Goal: Task Accomplishment & Management: Manage account settings

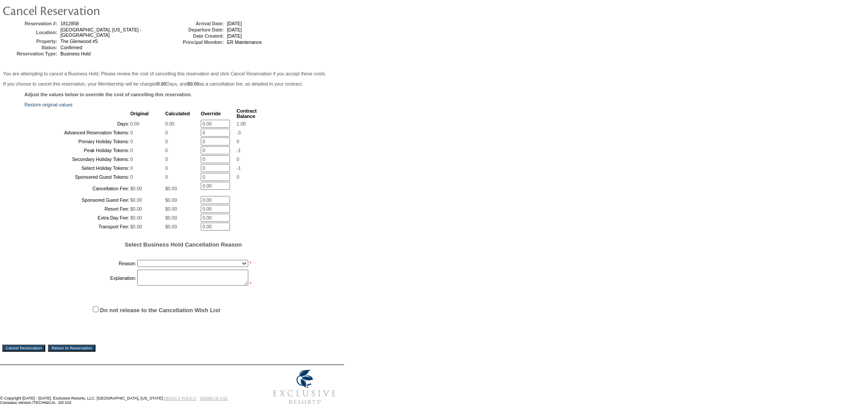
scroll to position [89, 0]
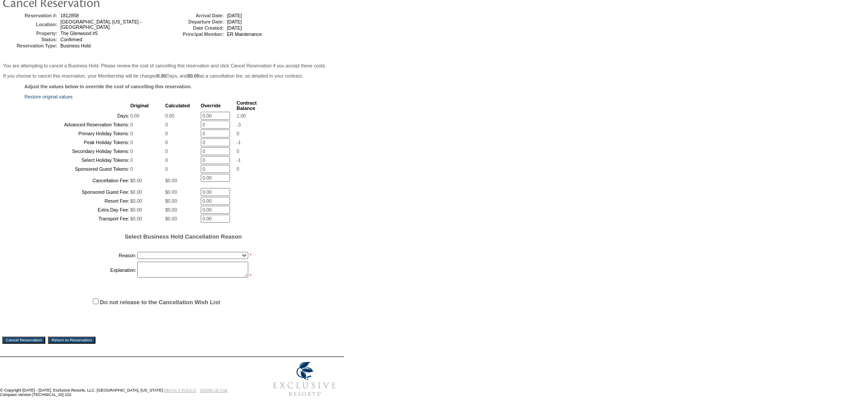
click at [163, 259] on select "Onboarding Pacification Prospect Closed Released to Members" at bounding box center [192, 255] width 111 height 7
select select "1055"
click at [137, 259] on select "Onboarding Pacification Prospect Closed Released to Members" at bounding box center [192, 255] width 111 height 7
click at [161, 278] on textarea at bounding box center [192, 270] width 111 height 16
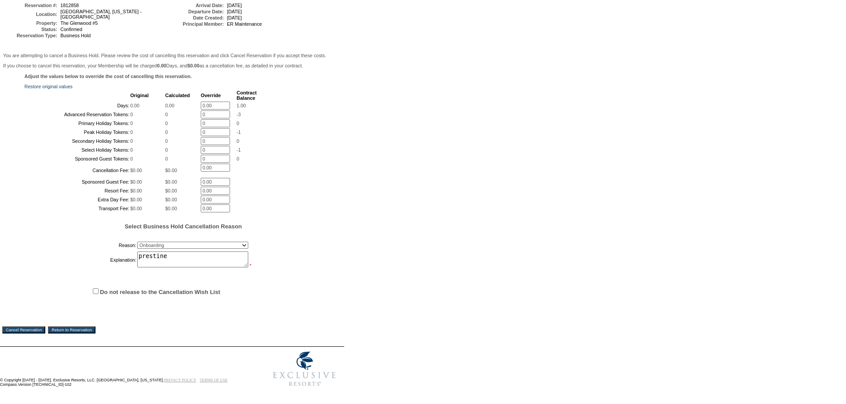
scroll to position [183, 0]
type textarea "prestine"
click at [95, 289] on input "Do not release to the Cancellation Wish List" at bounding box center [96, 292] width 6 height 6
checkbox input "true"
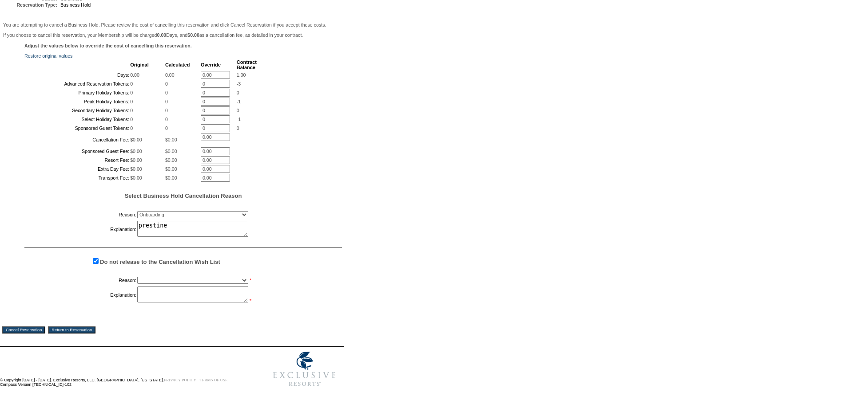
click at [164, 284] on select "Creating Continuous Stay Days Booked After Cancellation Experiential / Hotel / …" at bounding box center [192, 280] width 111 height 7
select select "1033"
click at [137, 284] on select "Creating Continuous Stay Days Booked After Cancellation Experiential / Hotel / …" at bounding box center [192, 280] width 111 height 7
drag, startPoint x: 161, startPoint y: 324, endPoint x: 139, endPoint y: 341, distance: 27.5
click at [160, 303] on textarea at bounding box center [192, 295] width 111 height 16
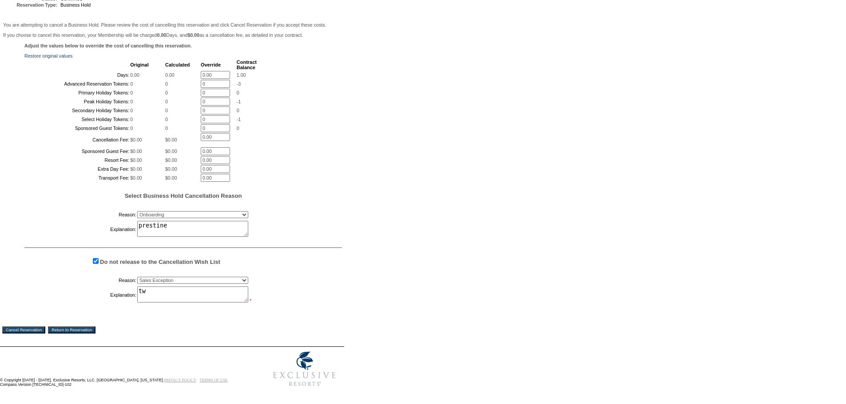
type textarea "tw"
click at [23, 334] on input "Cancel Reservation" at bounding box center [23, 330] width 43 height 7
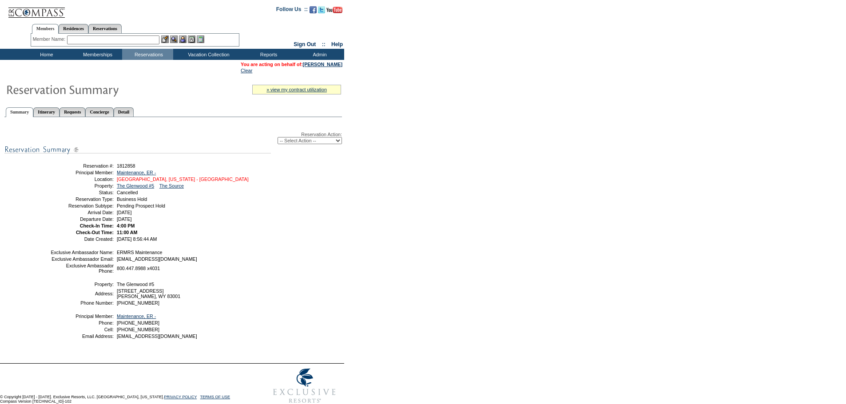
click at [191, 182] on link "Jackson, Wyoming - The Glenwood" at bounding box center [183, 179] width 132 height 5
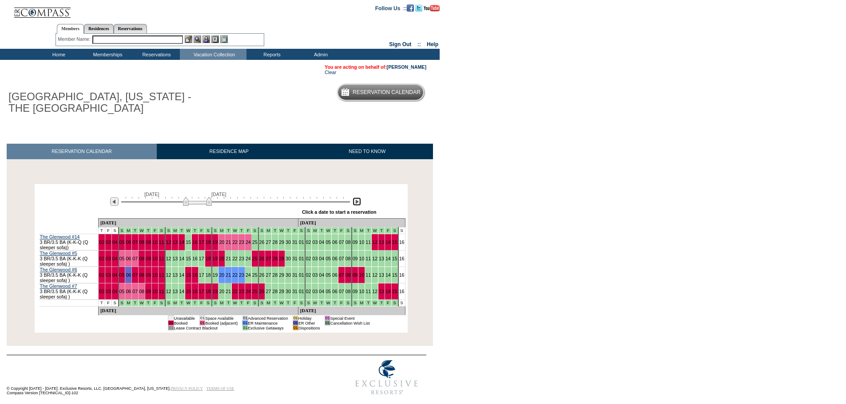
click at [356, 203] on img at bounding box center [356, 202] width 8 height 8
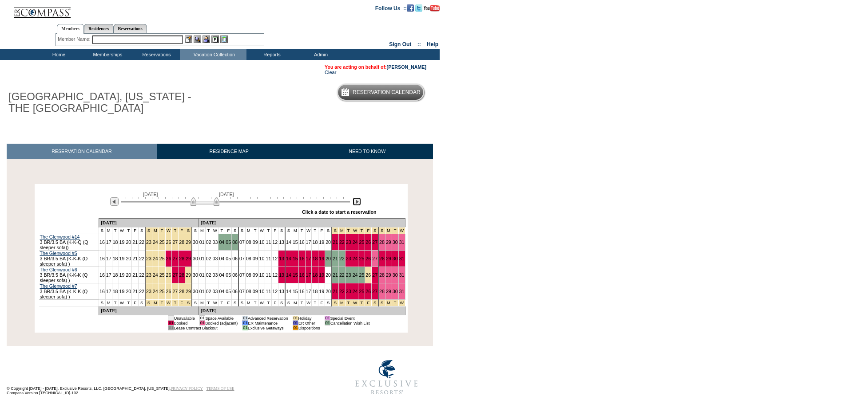
click at [356, 203] on img at bounding box center [356, 202] width 8 height 8
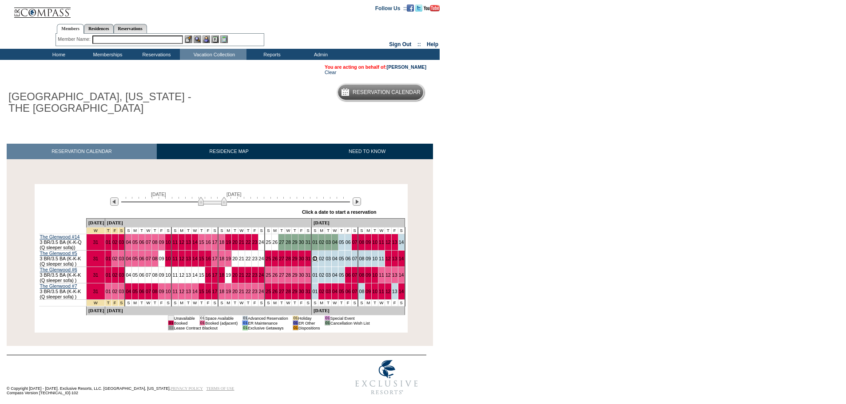
click at [313, 258] on link "01" at bounding box center [314, 258] width 5 height 5
